Goal: Book appointment/travel/reservation

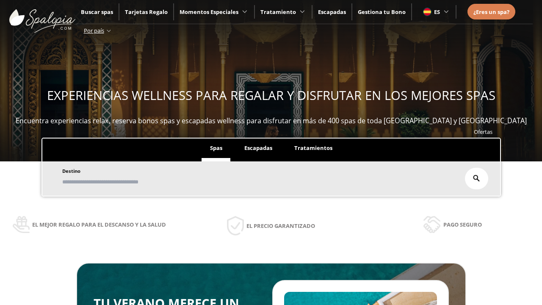
scroll to position [144, 0]
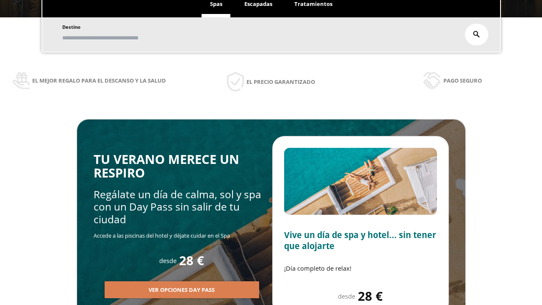
click at [258, 4] on span "Escapadas" at bounding box center [258, 4] width 28 height 8
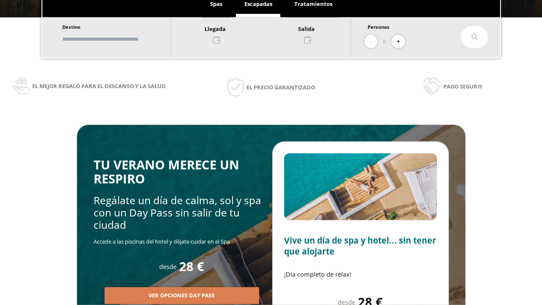
click at [119, 39] on input "text" at bounding box center [112, 39] width 105 height 15
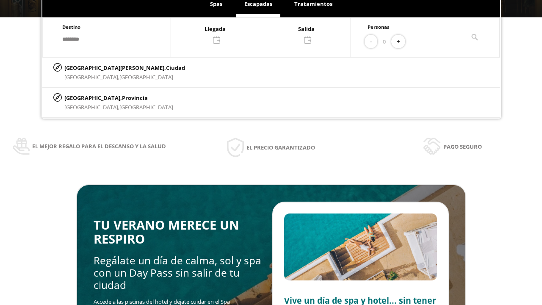
click at [269, 33] on div at bounding box center [261, 34] width 180 height 20
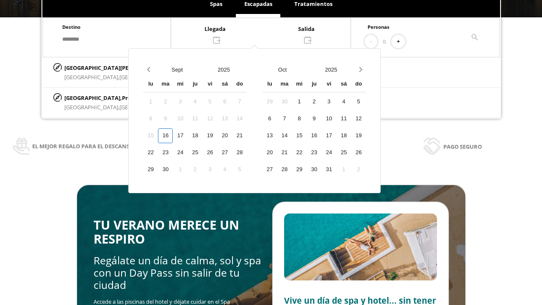
click at [202, 143] on div "18" at bounding box center [195, 135] width 15 height 15
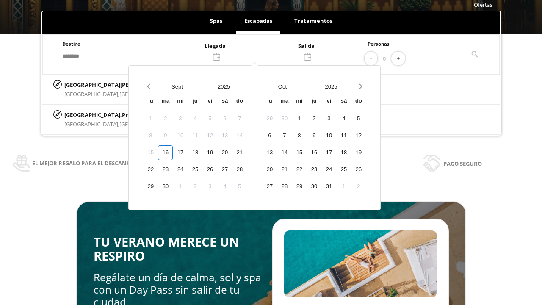
click at [217, 152] on div "19" at bounding box center [209, 152] width 15 height 15
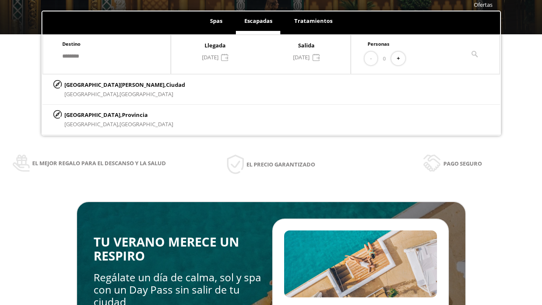
click at [401, 58] on button "+" at bounding box center [398, 59] width 14 height 14
click at [106, 84] on p "[GEOGRAPHIC_DATA][PERSON_NAME], [GEOGRAPHIC_DATA]" at bounding box center [124, 84] width 121 height 9
type input "**********"
